Goal: Navigation & Orientation: Find specific page/section

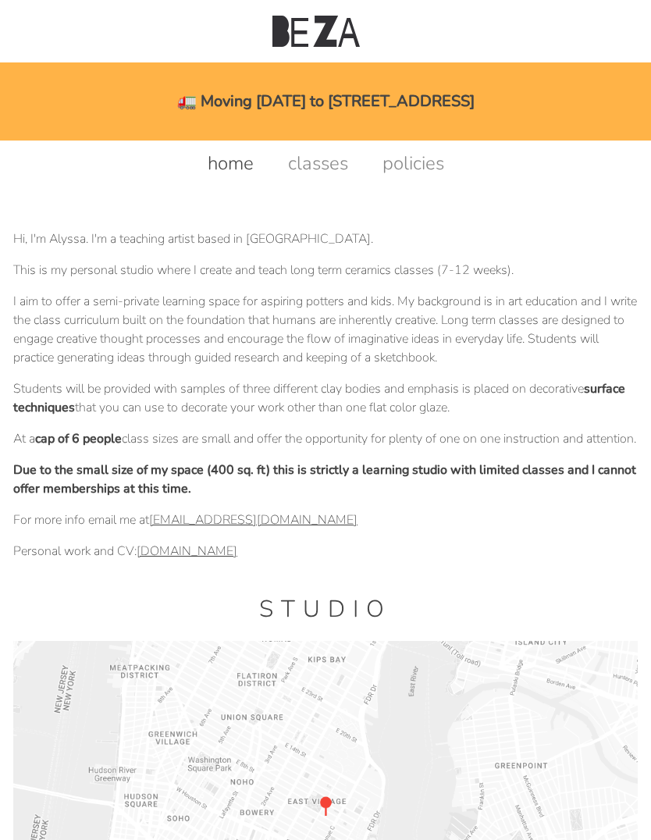
click at [235, 162] on link "home" at bounding box center [230, 163] width 77 height 25
click at [330, 159] on link "classes" at bounding box center [317, 163] width 91 height 25
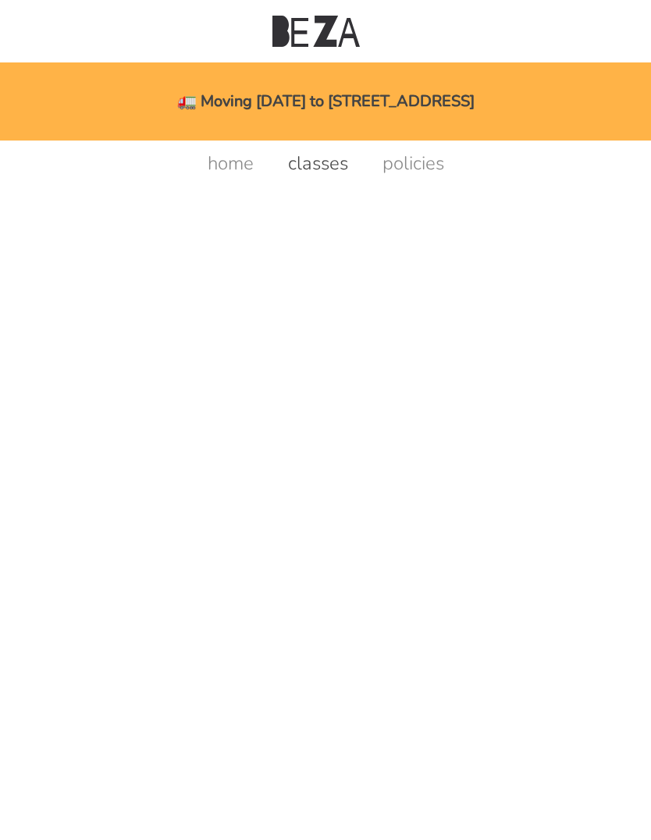
click at [323, 165] on link "classes" at bounding box center [317, 163] width 91 height 25
click at [421, 160] on link "policies" at bounding box center [413, 163] width 93 height 25
